Goal: Transaction & Acquisition: Purchase product/service

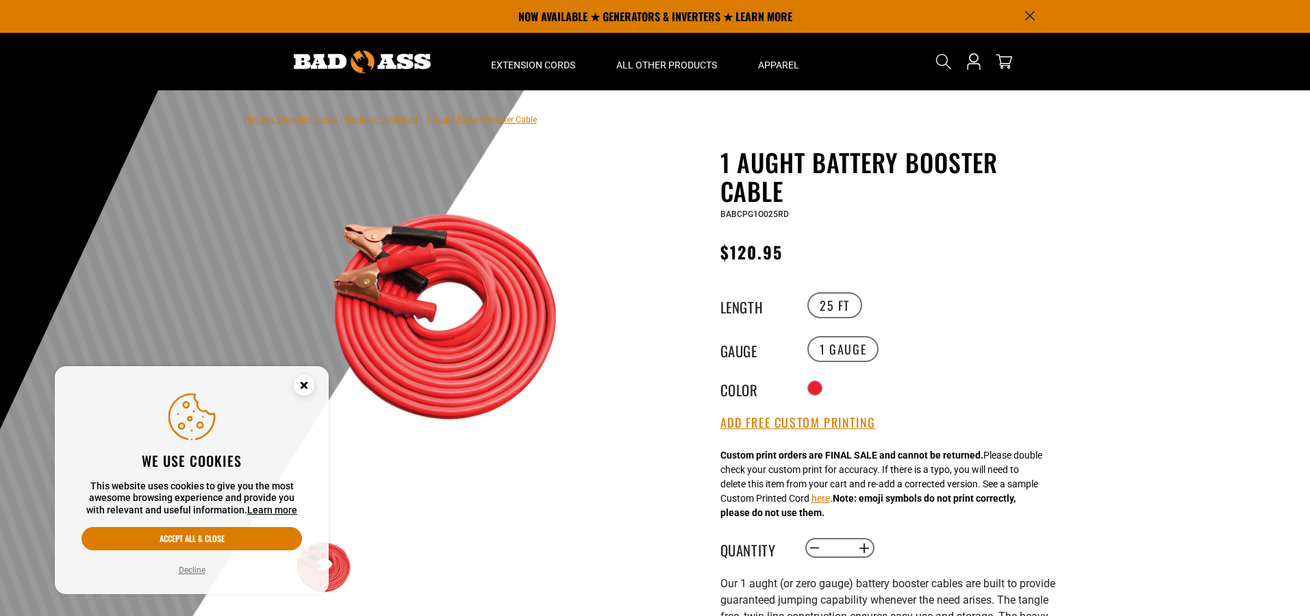
click at [305, 388] on circle "Cookie Consent" at bounding box center [304, 385] width 21 height 21
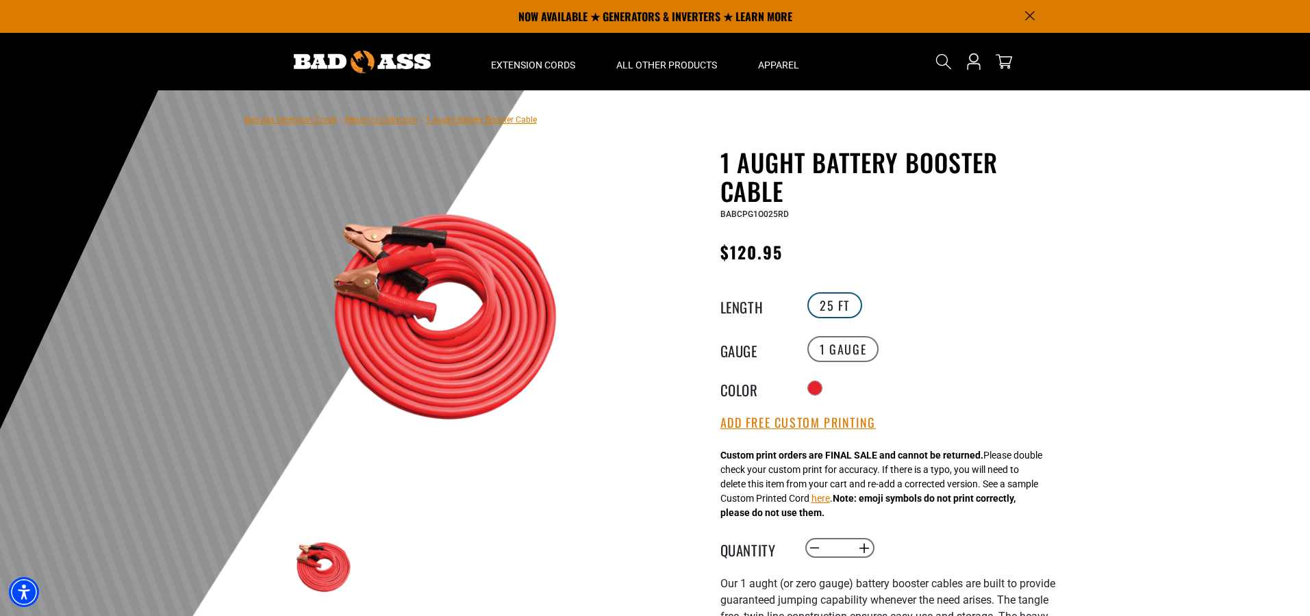
click at [826, 305] on label "25 FT" at bounding box center [834, 305] width 55 height 26
click at [841, 305] on label "25 FT" at bounding box center [834, 305] width 55 height 26
click at [847, 350] on label "1 Gauge" at bounding box center [842, 349] width 71 height 26
click at [387, 123] on link "Return to Collection" at bounding box center [381, 120] width 73 height 10
click at [384, 117] on link "Return to Collection" at bounding box center [381, 120] width 73 height 10
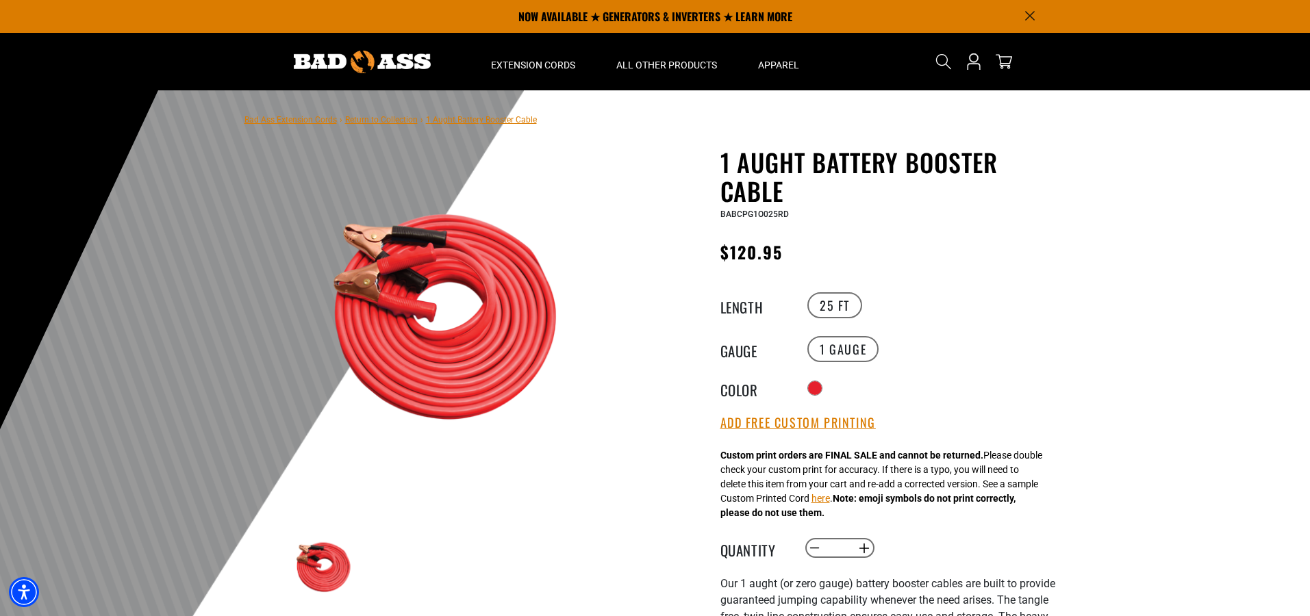
click at [277, 121] on link "Bad Ass Extension Cords" at bounding box center [290, 120] width 92 height 10
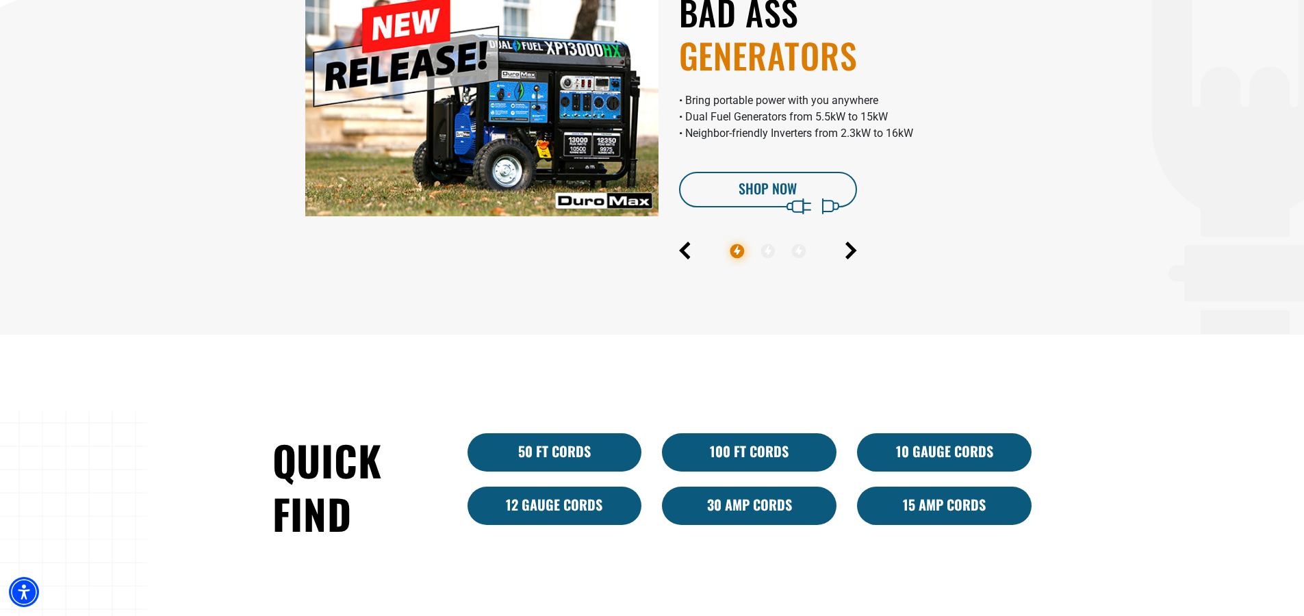
scroll to position [837, 0]
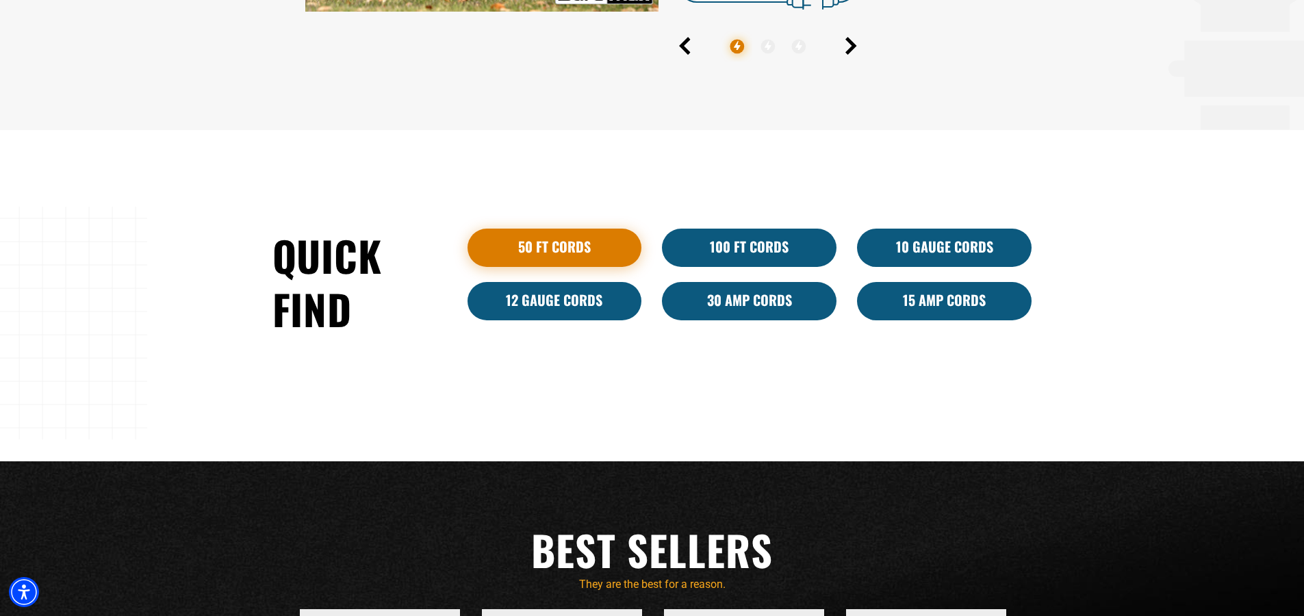
click at [538, 249] on link "50 ft cords" at bounding box center [555, 248] width 175 height 38
